Goal: Information Seeking & Learning: Learn about a topic

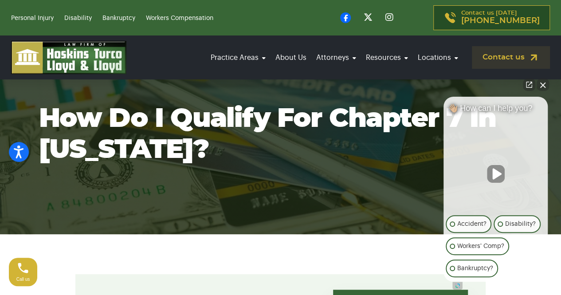
scroll to position [59, 0]
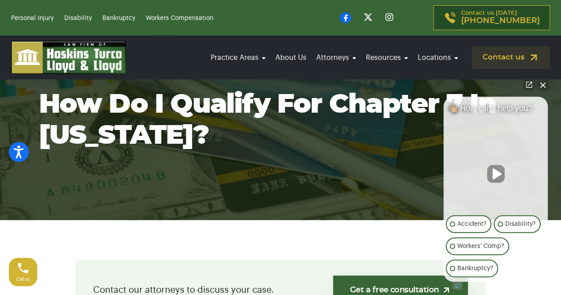
click at [542, 83] on button "Close Intaker Chat Widget" at bounding box center [542, 84] width 12 height 12
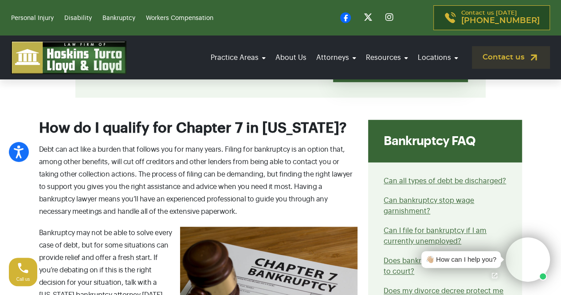
scroll to position [295, 0]
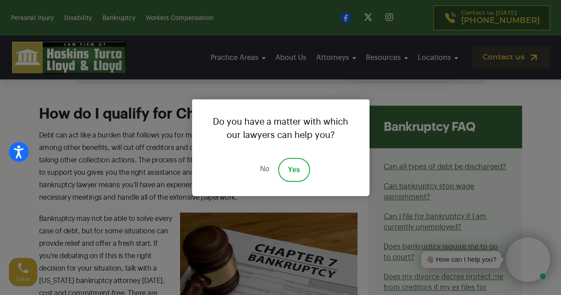
click at [264, 167] on link "No" at bounding box center [264, 170] width 27 height 24
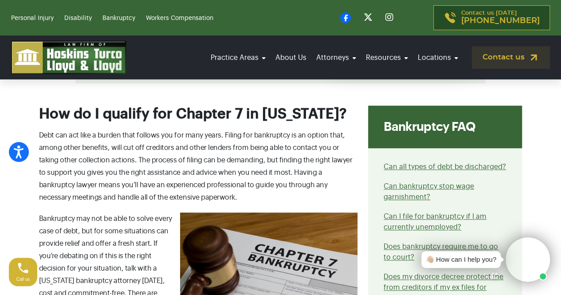
drag, startPoint x: 551, startPoint y: 134, endPoint x: 403, endPoint y: 96, distance: 152.8
drag, startPoint x: 394, startPoint y: 100, endPoint x: 317, endPoint y: 97, distance: 77.6
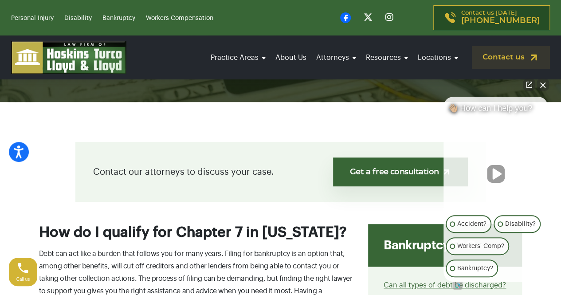
scroll to position [177, 0]
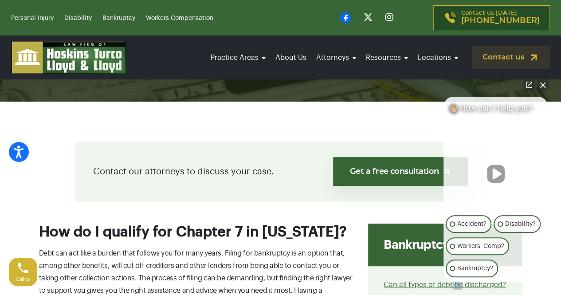
click at [543, 84] on button "Close Intaker Chat Widget" at bounding box center [542, 84] width 12 height 12
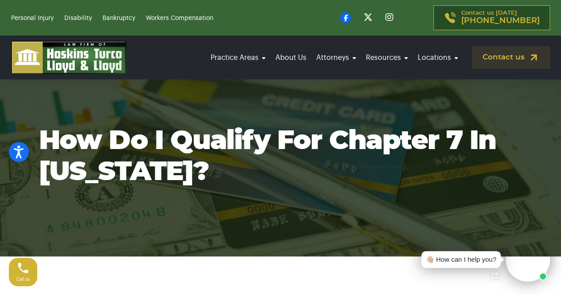
scroll to position [0, 0]
